Goal: Information Seeking & Learning: Check status

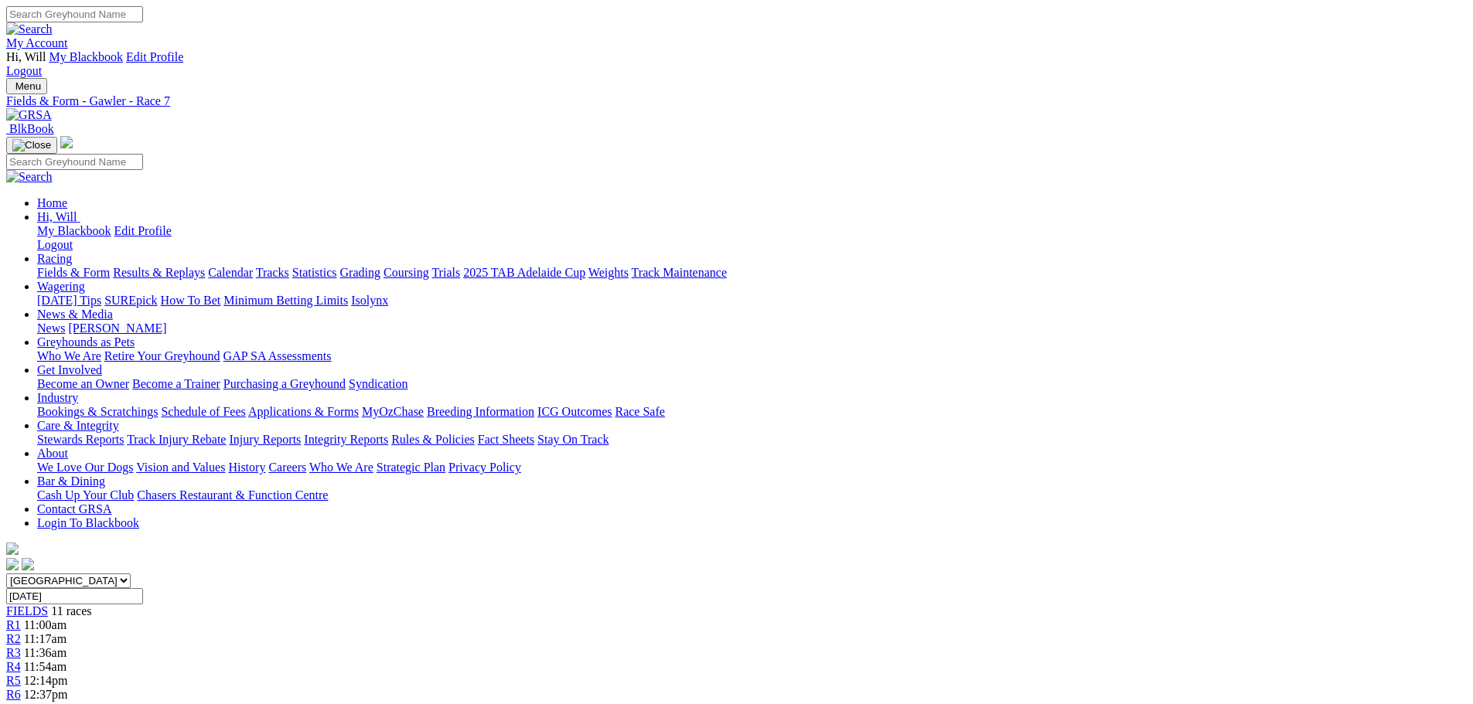
click at [68, 702] on span "12:59pm" at bounding box center [46, 708] width 44 height 13
click at [52, 108] on img at bounding box center [29, 115] width 46 height 14
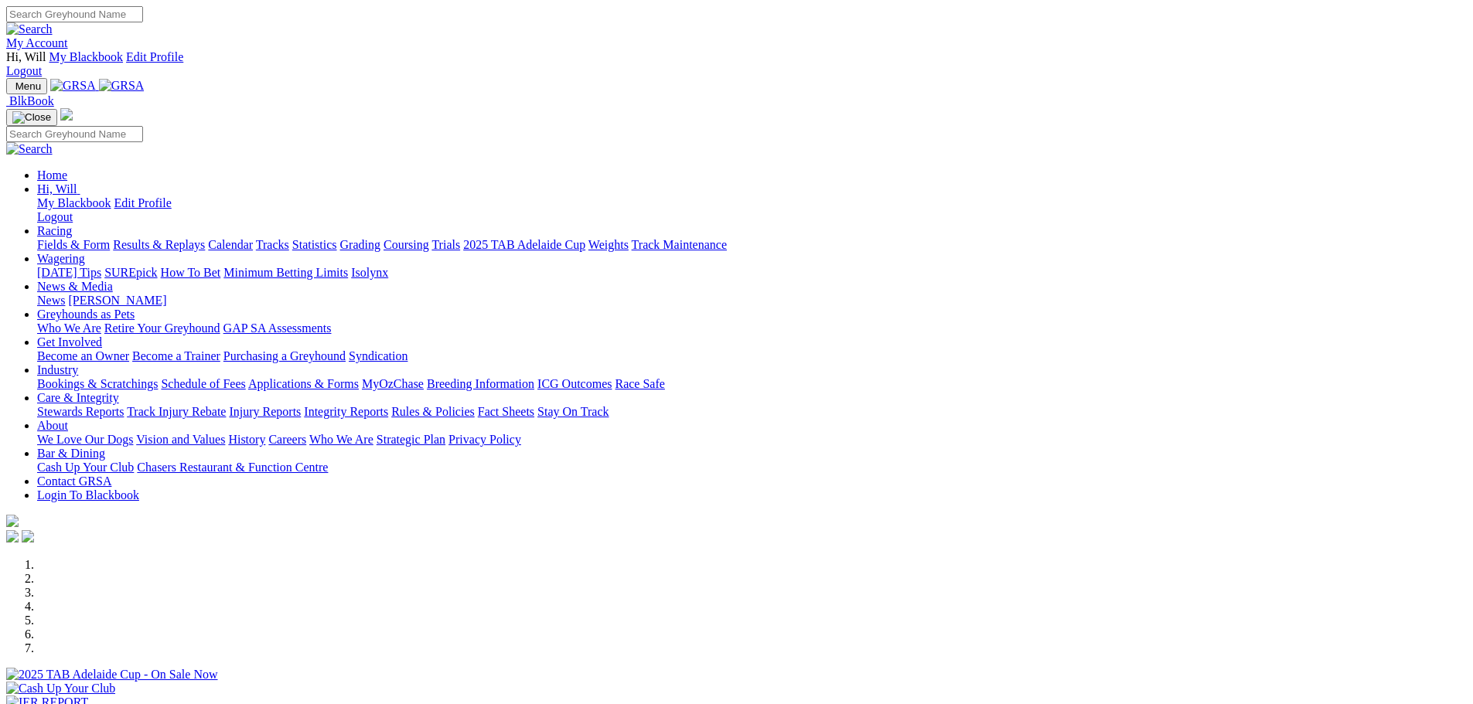
click at [205, 238] on link "Results & Replays" at bounding box center [159, 244] width 92 height 13
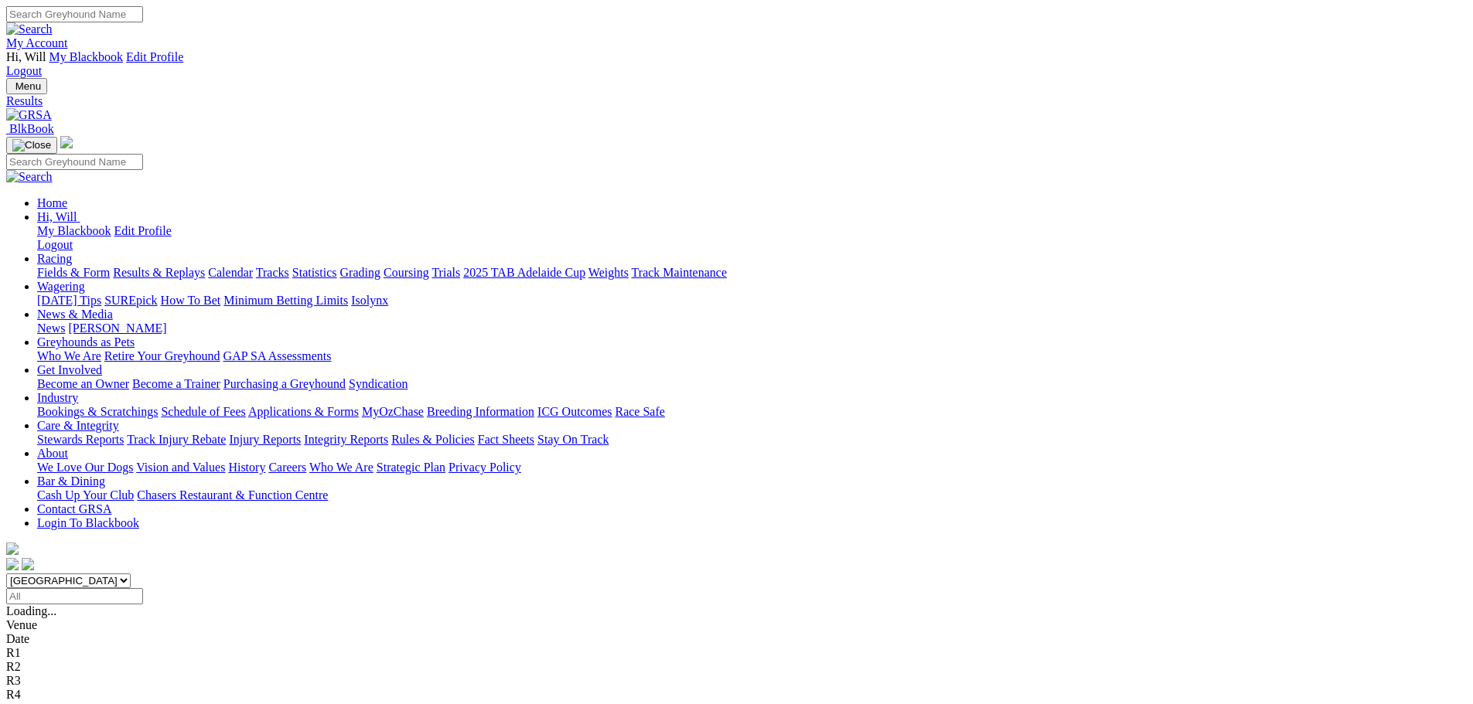
scroll to position [309, 0]
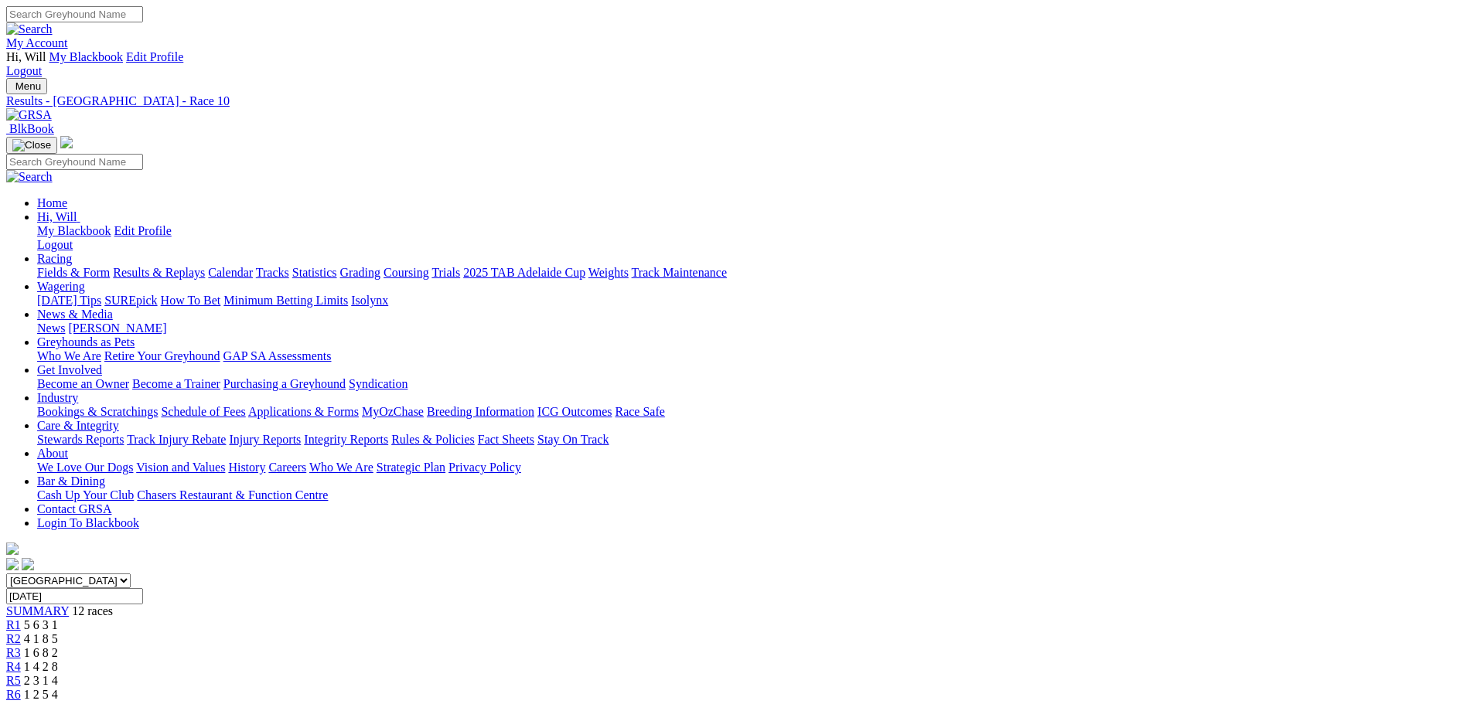
scroll to position [77, 0]
